Goal: Information Seeking & Learning: Learn about a topic

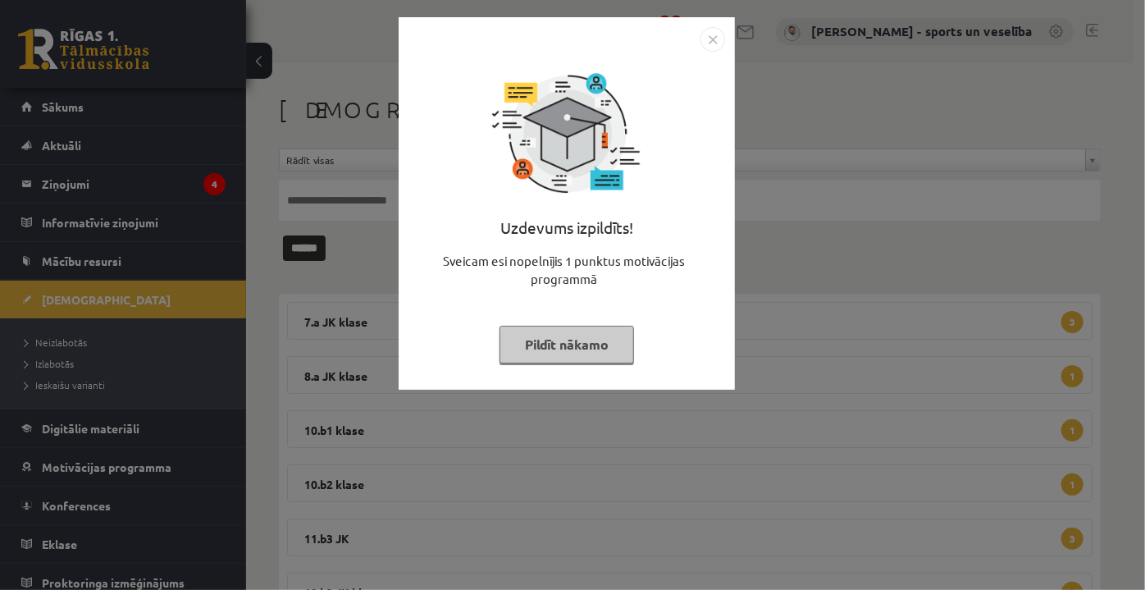
click at [700, 24] on div "Uzdevums izpildīts! Sveicam esi nopelnījis 1 punktus motivācijas programmā Pild…" at bounding box center [567, 203] width 336 height 372
click at [711, 38] on img "Close" at bounding box center [712, 39] width 25 height 25
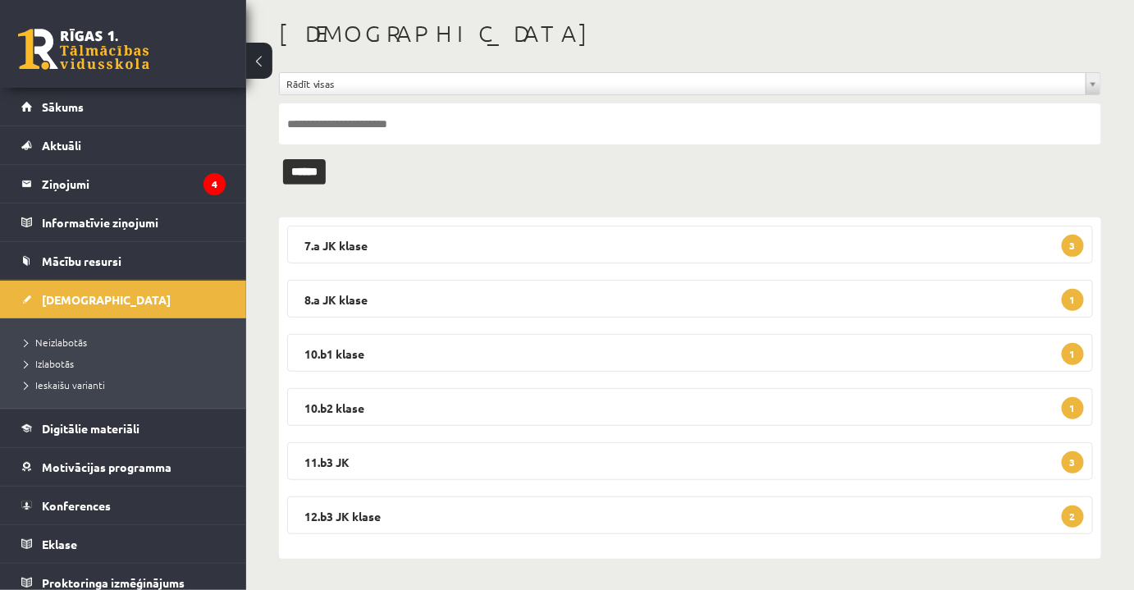
scroll to position [76, 0]
click at [126, 507] on link "Konferences" at bounding box center [123, 505] width 204 height 38
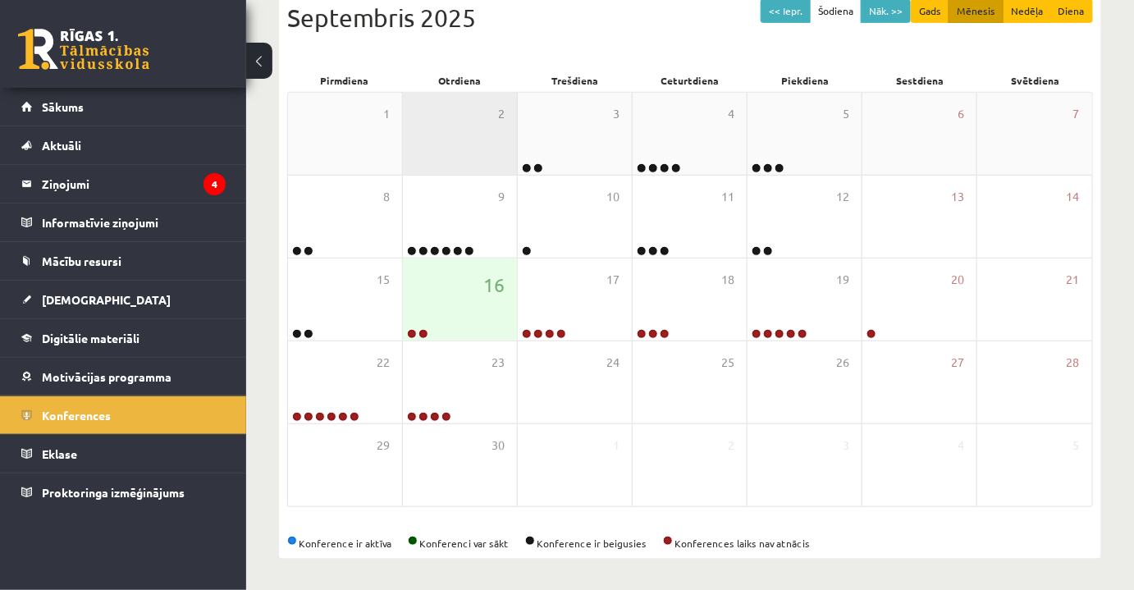
scroll to position [163, 0]
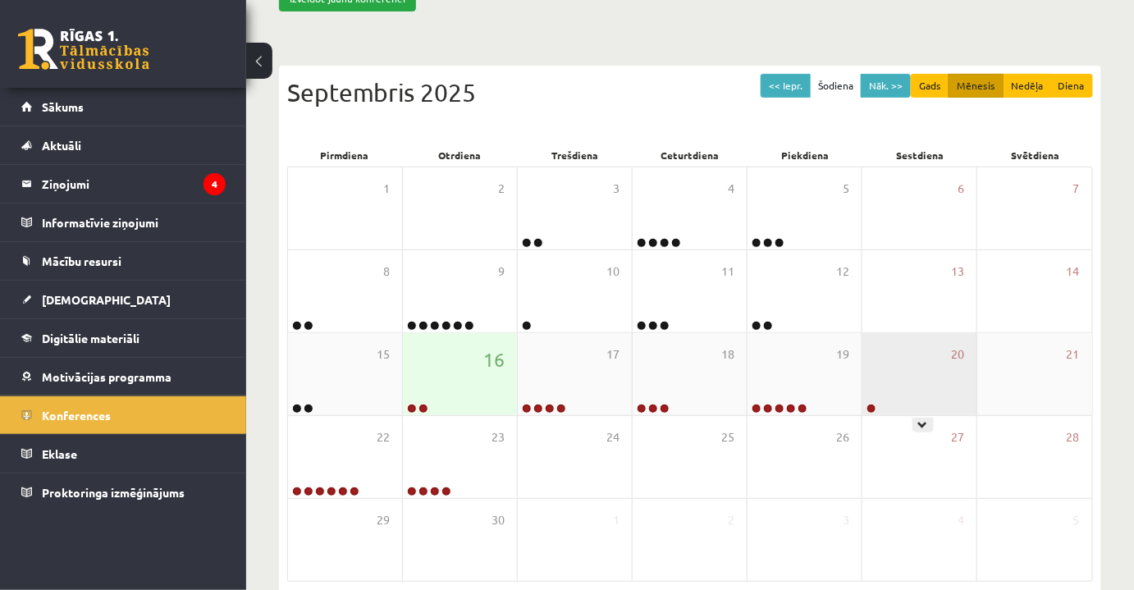
click at [895, 402] on div "20" at bounding box center [919, 374] width 114 height 82
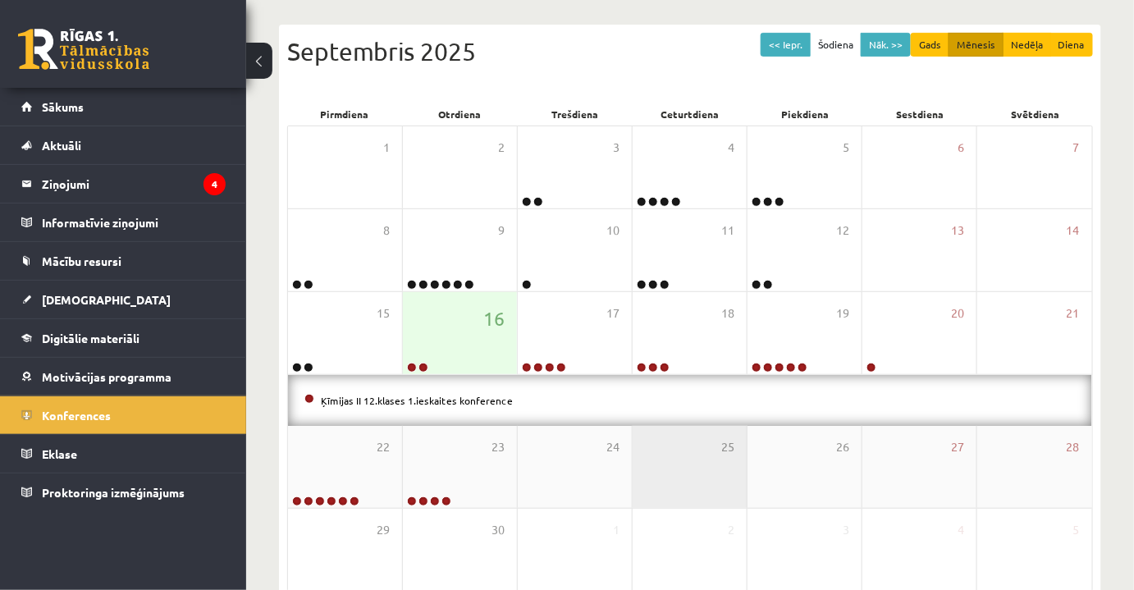
scroll to position [238, 0]
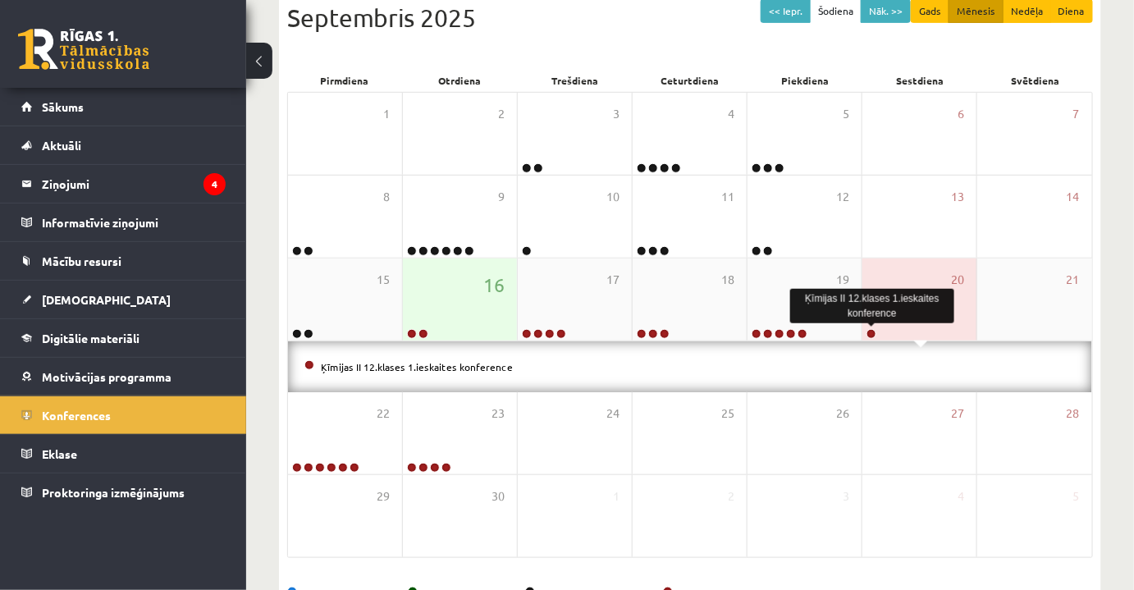
click at [872, 334] on link at bounding box center [871, 334] width 10 height 10
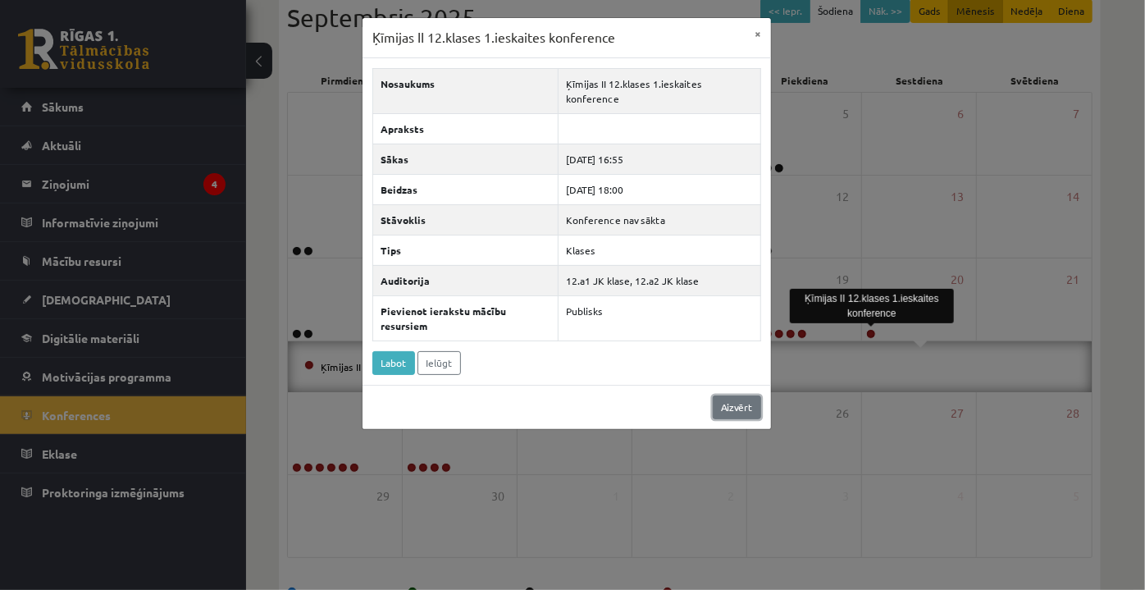
click at [746, 395] on link "Aizvērt" at bounding box center [737, 407] width 48 height 24
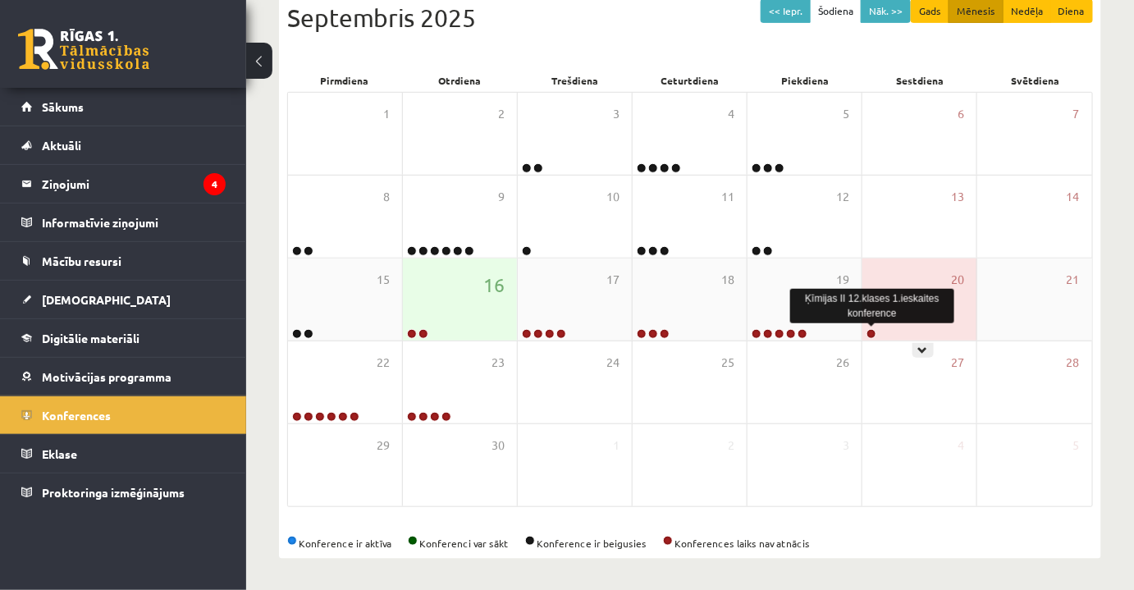
click at [868, 332] on link at bounding box center [871, 334] width 10 height 10
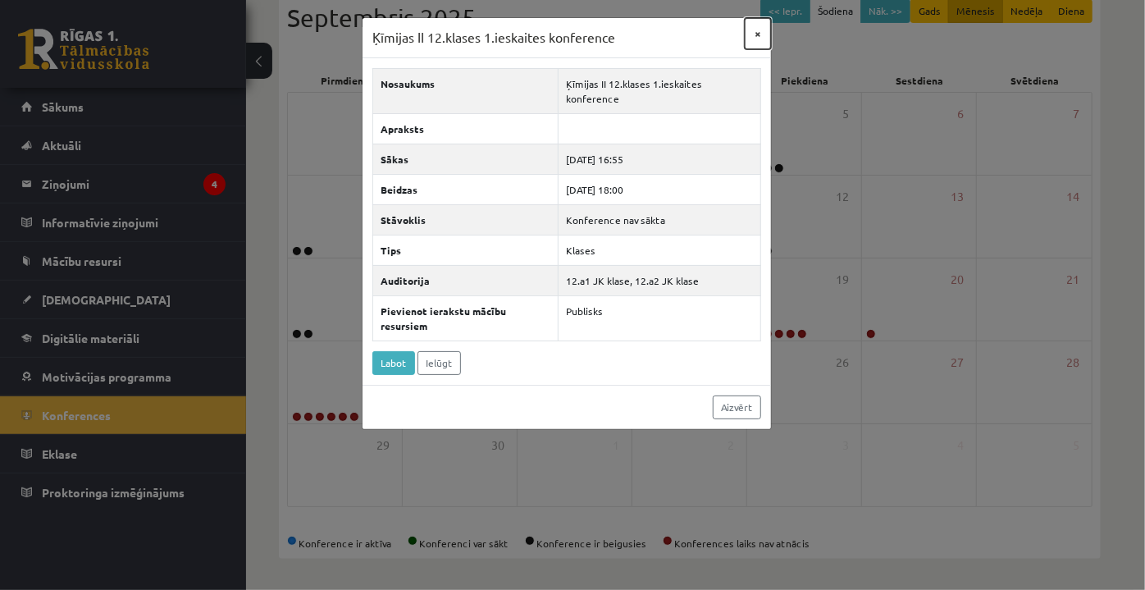
click at [756, 34] on button "×" at bounding box center [758, 33] width 26 height 31
